Goal: Task Accomplishment & Management: Manage account settings

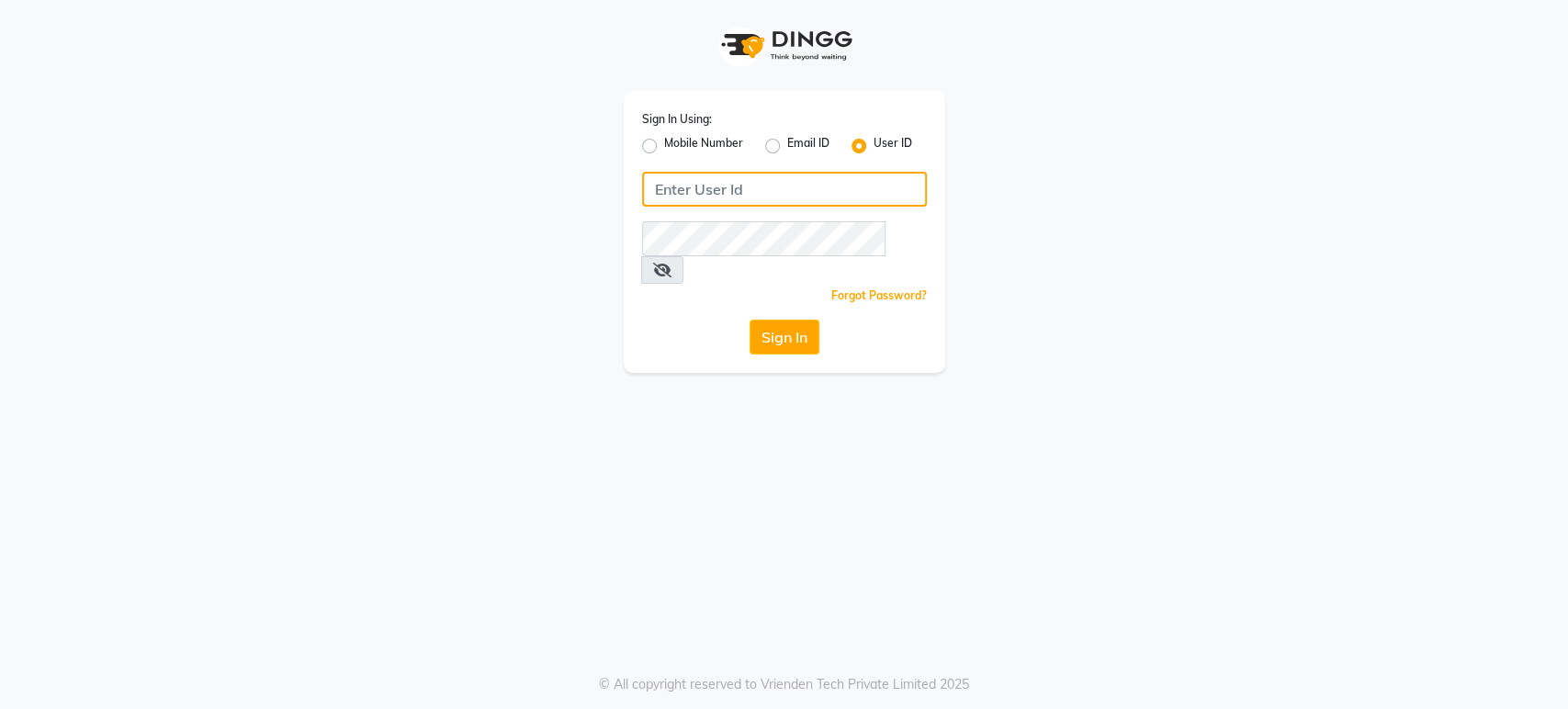
click at [689, 185] on input "Username" at bounding box center [784, 189] width 285 height 35
type input "[PERSON_NAME]"
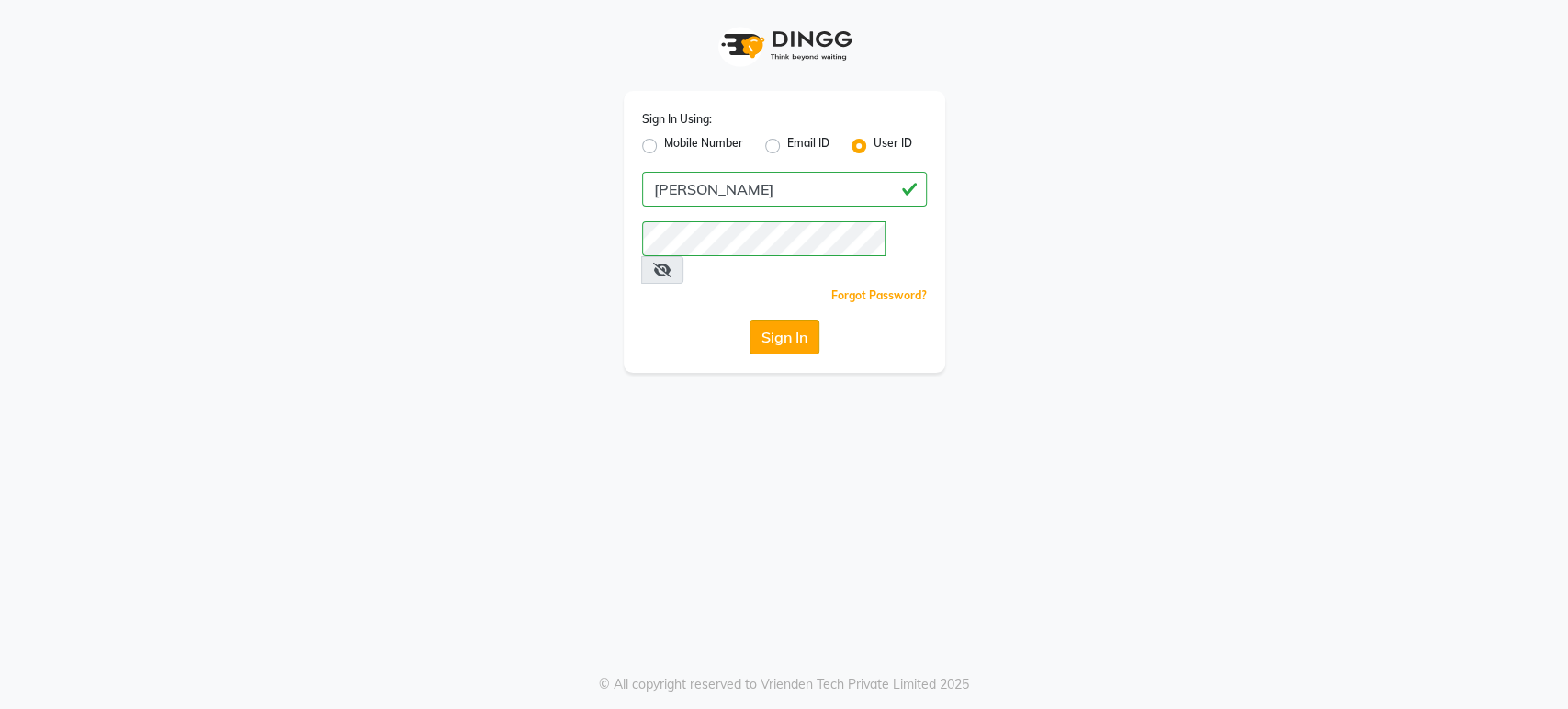
click at [768, 320] on button "Sign In" at bounding box center [784, 338] width 70 height 35
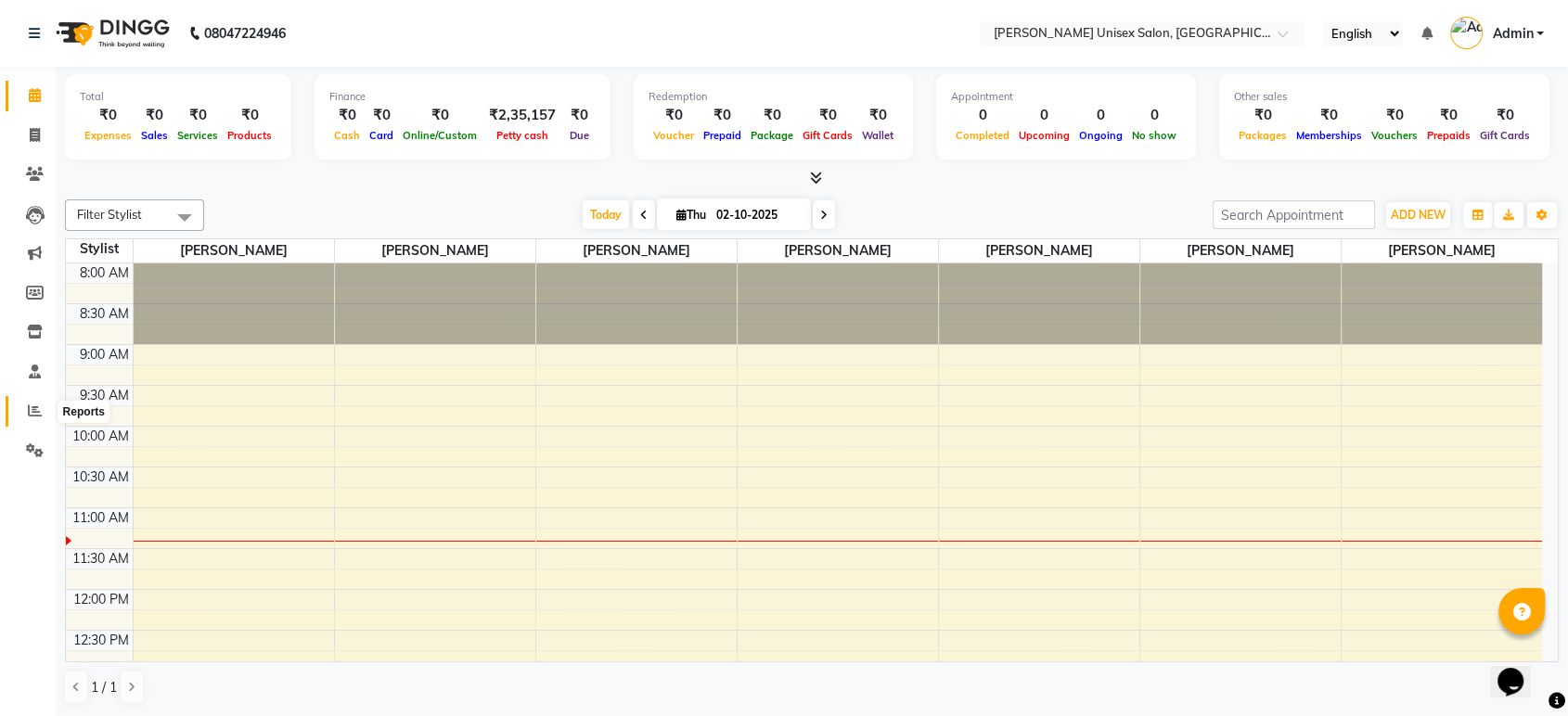
click at [31, 414] on icon at bounding box center [34, 410] width 14 height 14
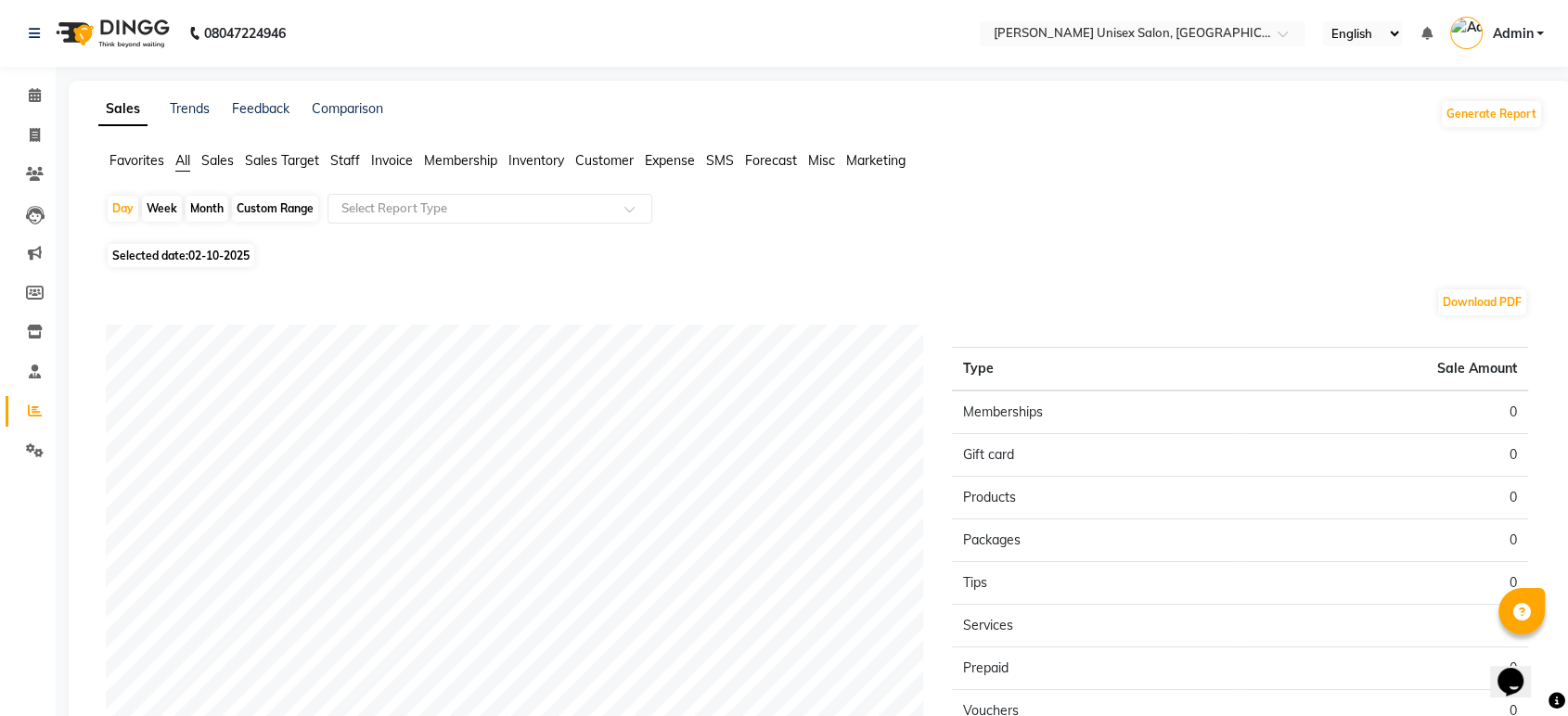
click at [201, 210] on div "Month" at bounding box center [207, 209] width 43 height 26
select select "10"
select select "2025"
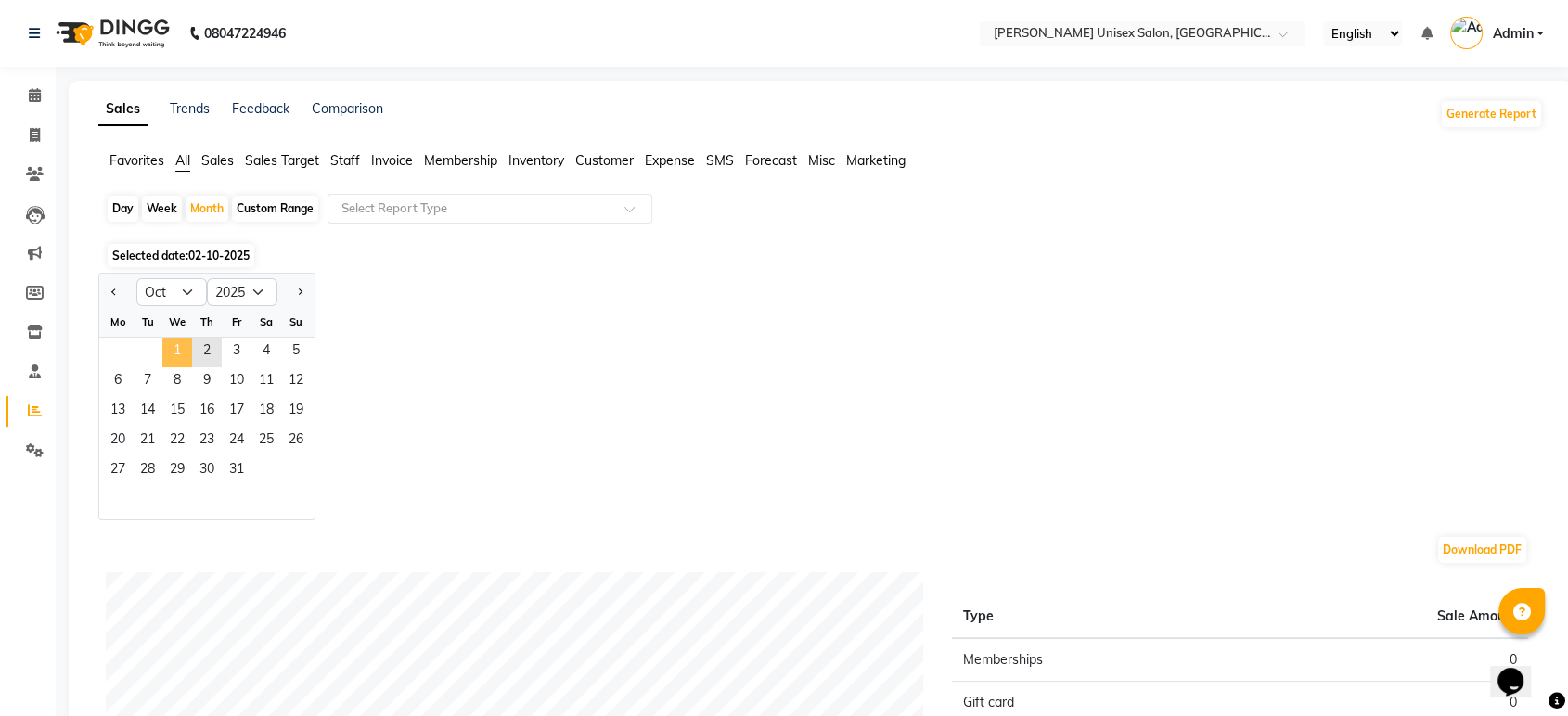
click at [172, 353] on span "1" at bounding box center [177, 353] width 29 height 29
